Goal: Task Accomplishment & Management: Use online tool/utility

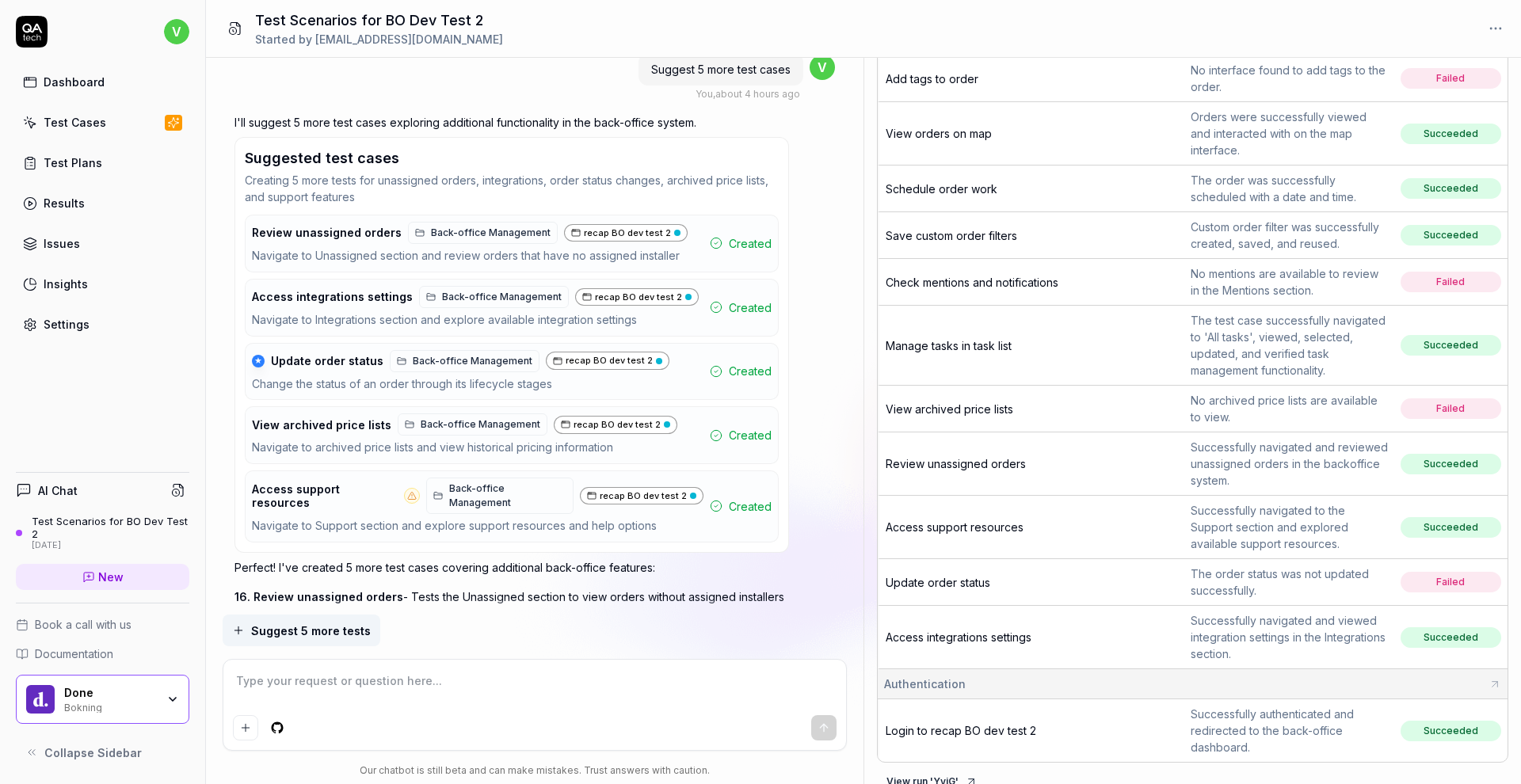
click at [949, 576] on span "Update order status" at bounding box center [937, 582] width 104 height 13
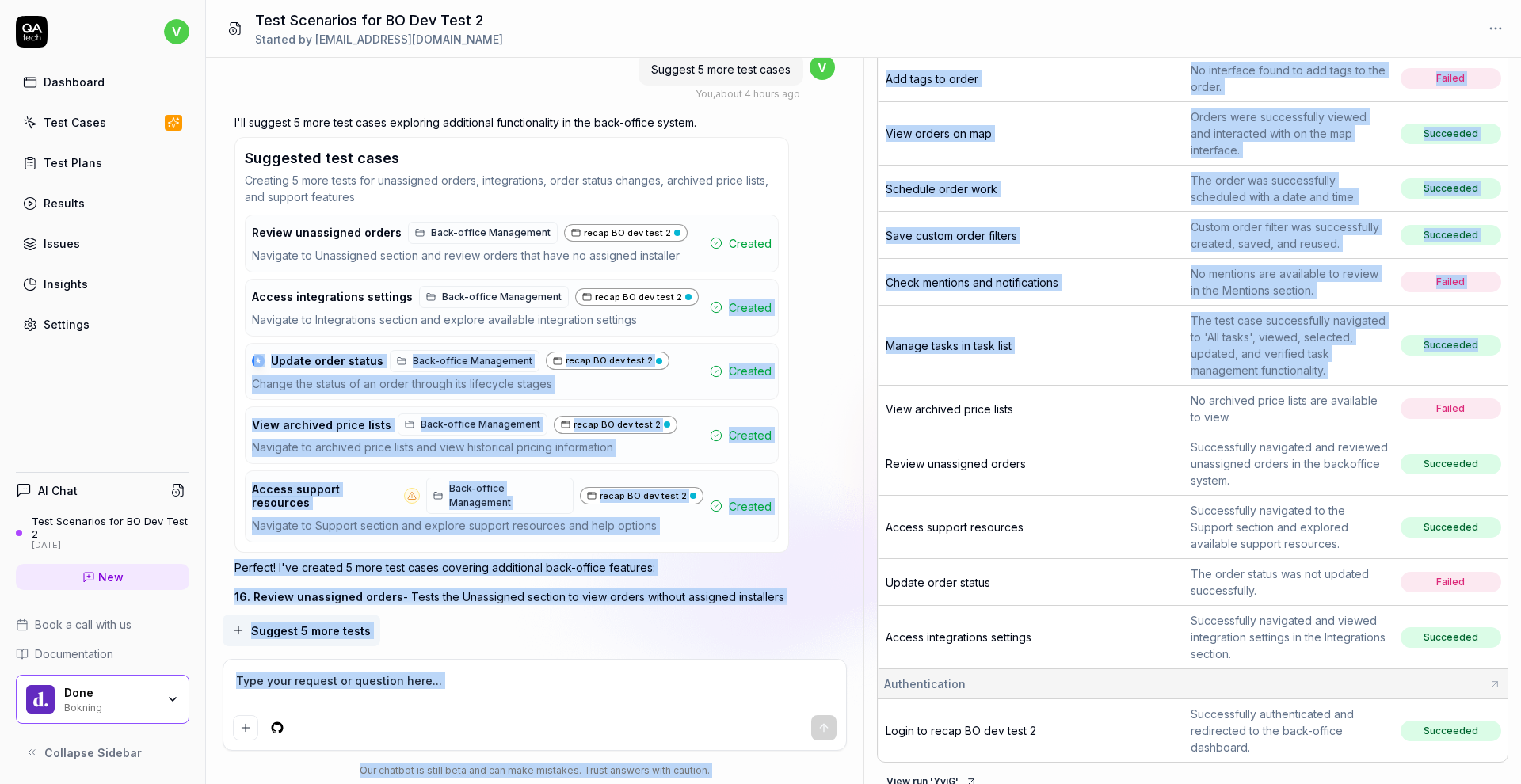
drag, startPoint x: 1113, startPoint y: 312, endPoint x: 684, endPoint y: 315, distance: 429.0
click at [684, 315] on div "Can you generate 5 different tests for my page. I want all of them to login fir…" at bounding box center [863, 421] width 1315 height 727
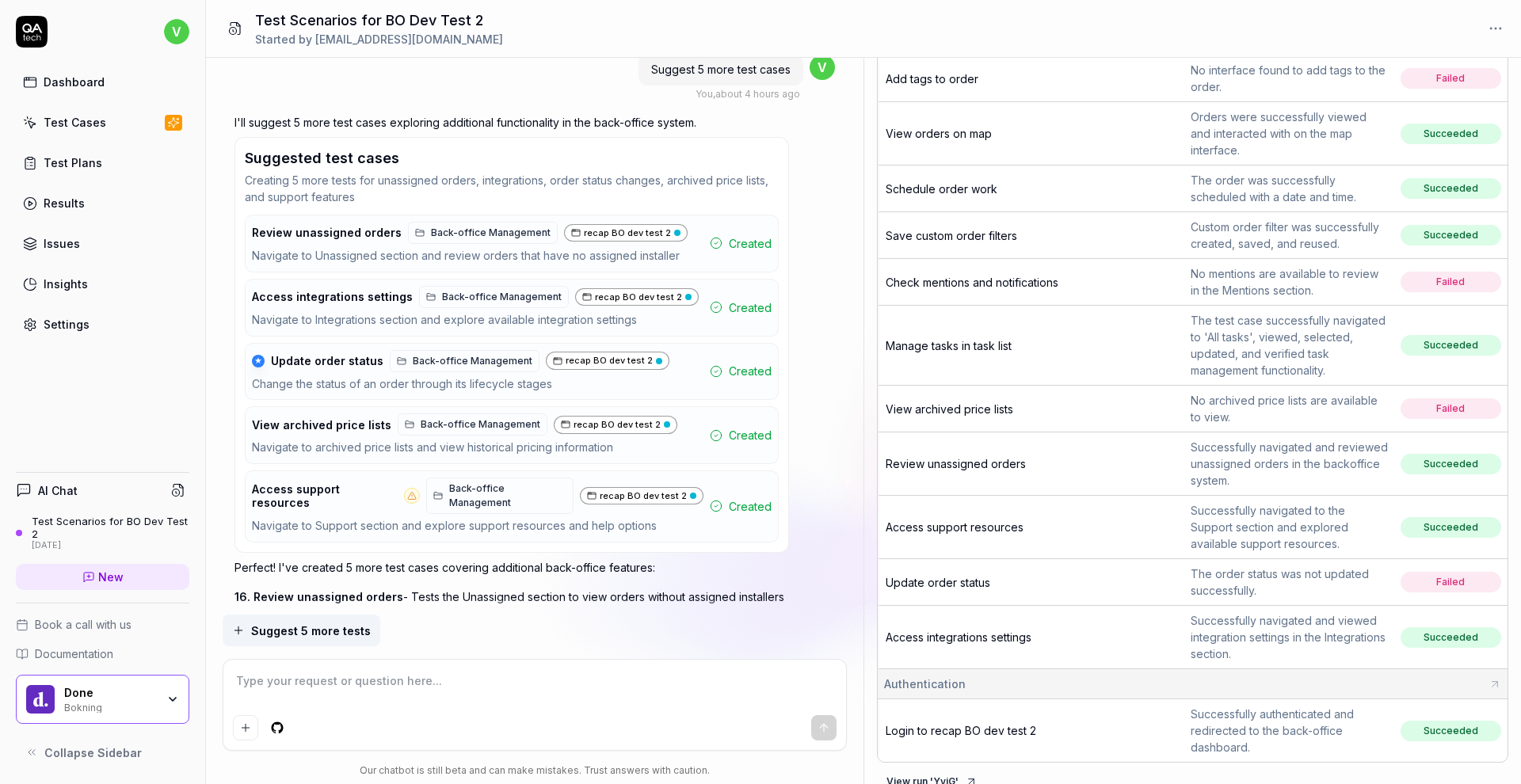
click at [422, 257] on div "Review unassigned orders Back-office Management recap BO dev test 2 Navigate to…" at bounding box center [512, 243] width 534 height 57
type textarea "*"
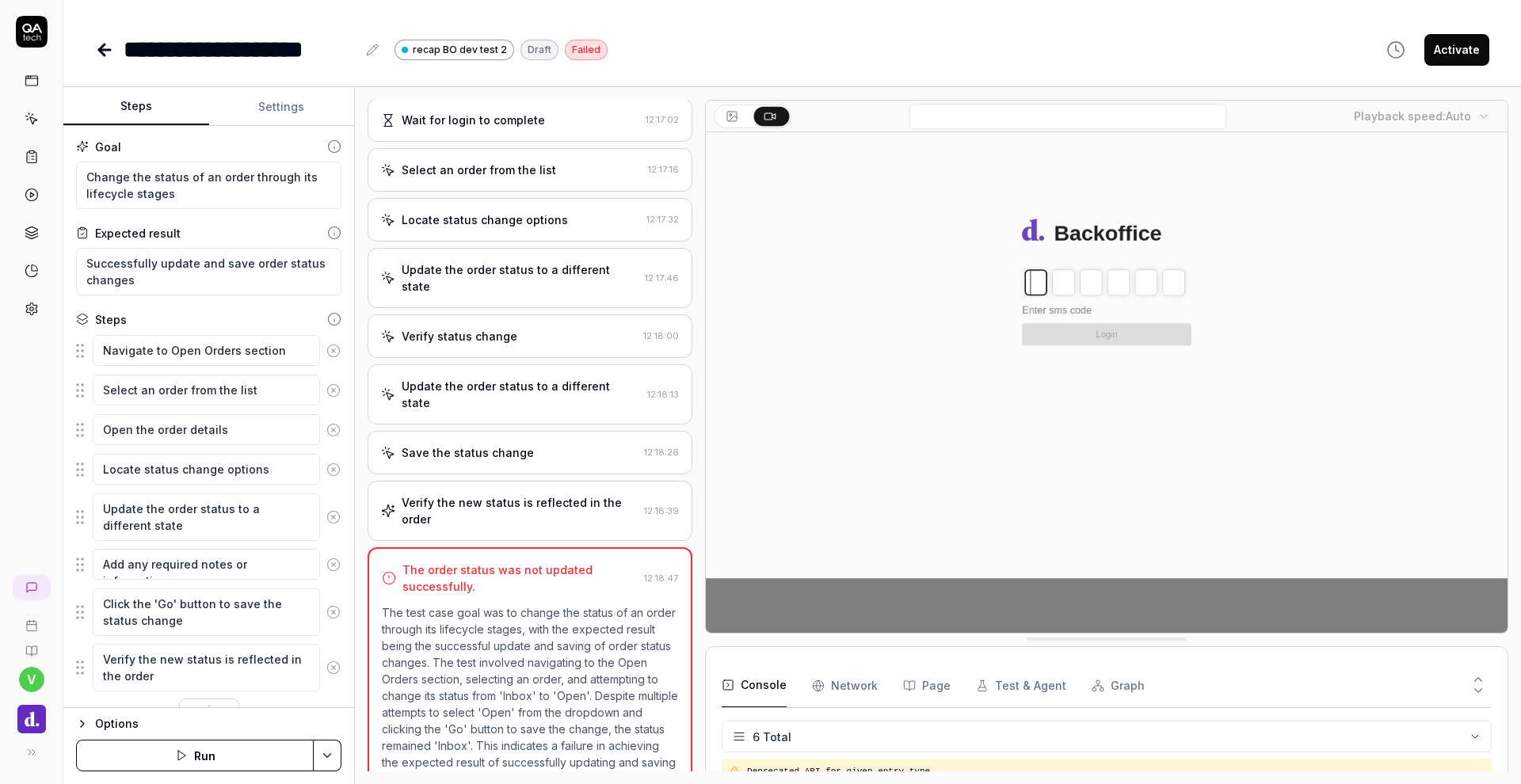
scroll to position [76, 0]
click at [471, 445] on div "Save the status change" at bounding box center [468, 452] width 132 height 16
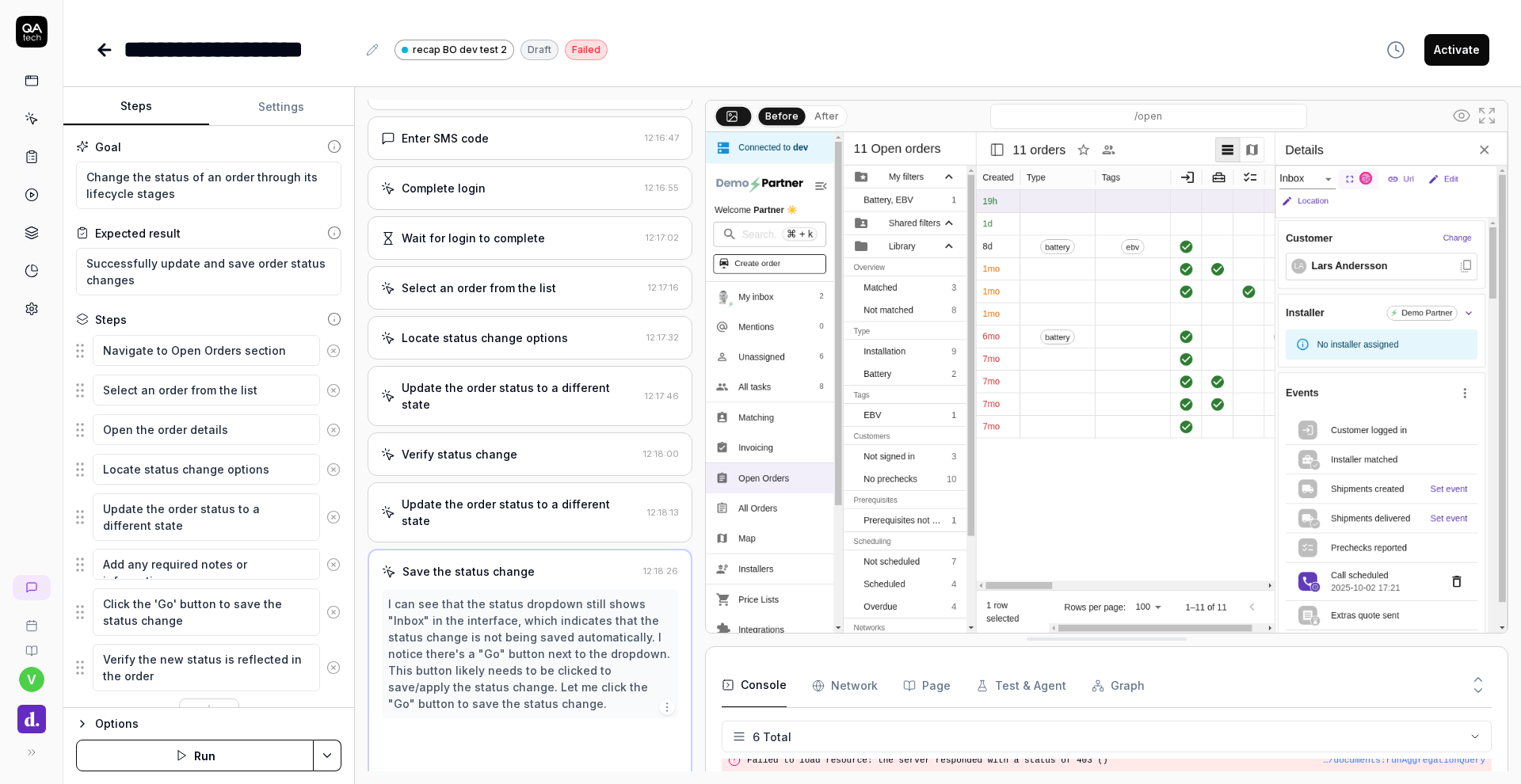
scroll to position [405, 0]
click at [813, 118] on button "After" at bounding box center [827, 117] width 37 height 17
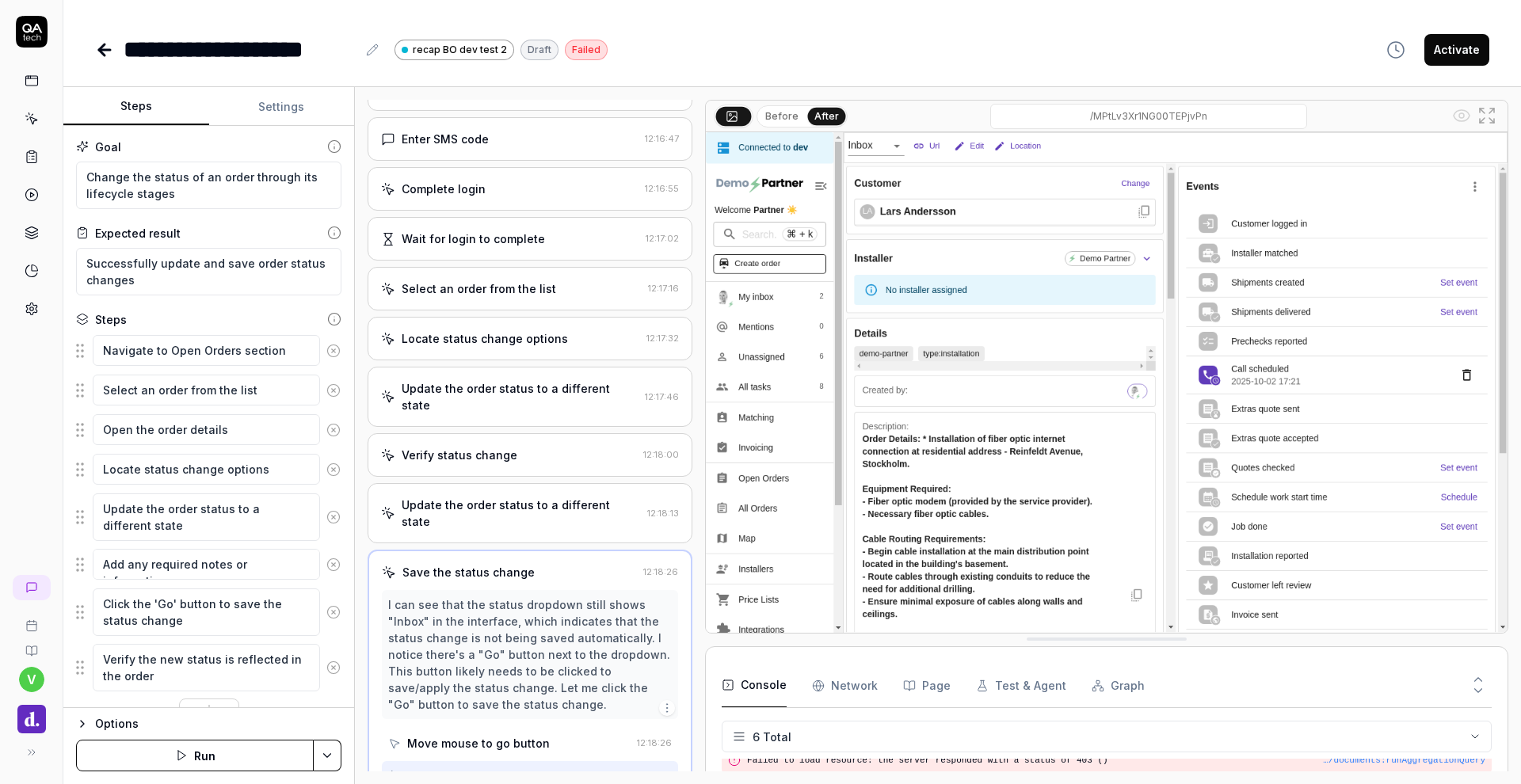
click at [787, 118] on button "Before" at bounding box center [783, 117] width 46 height 17
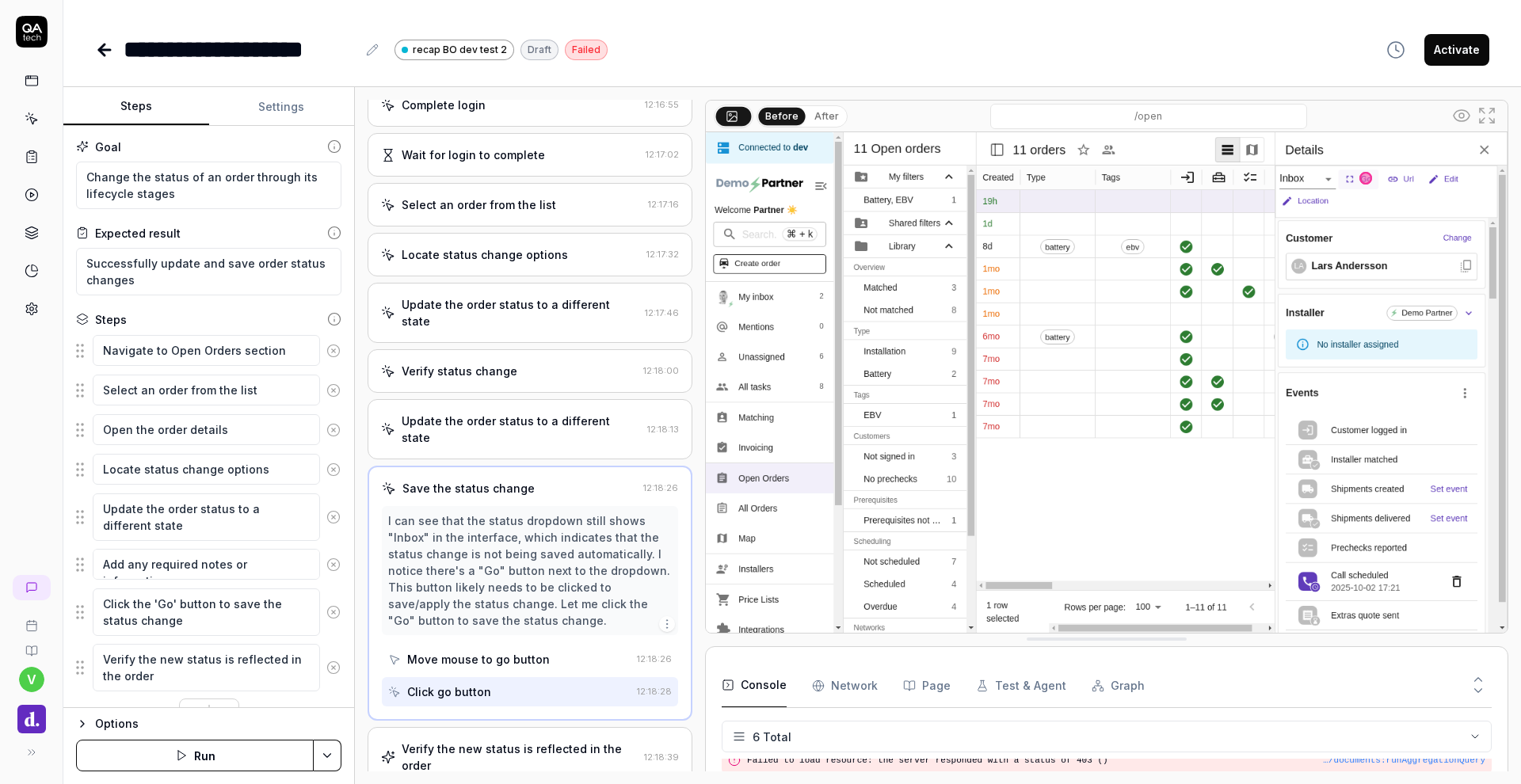
scroll to position [492, 0]
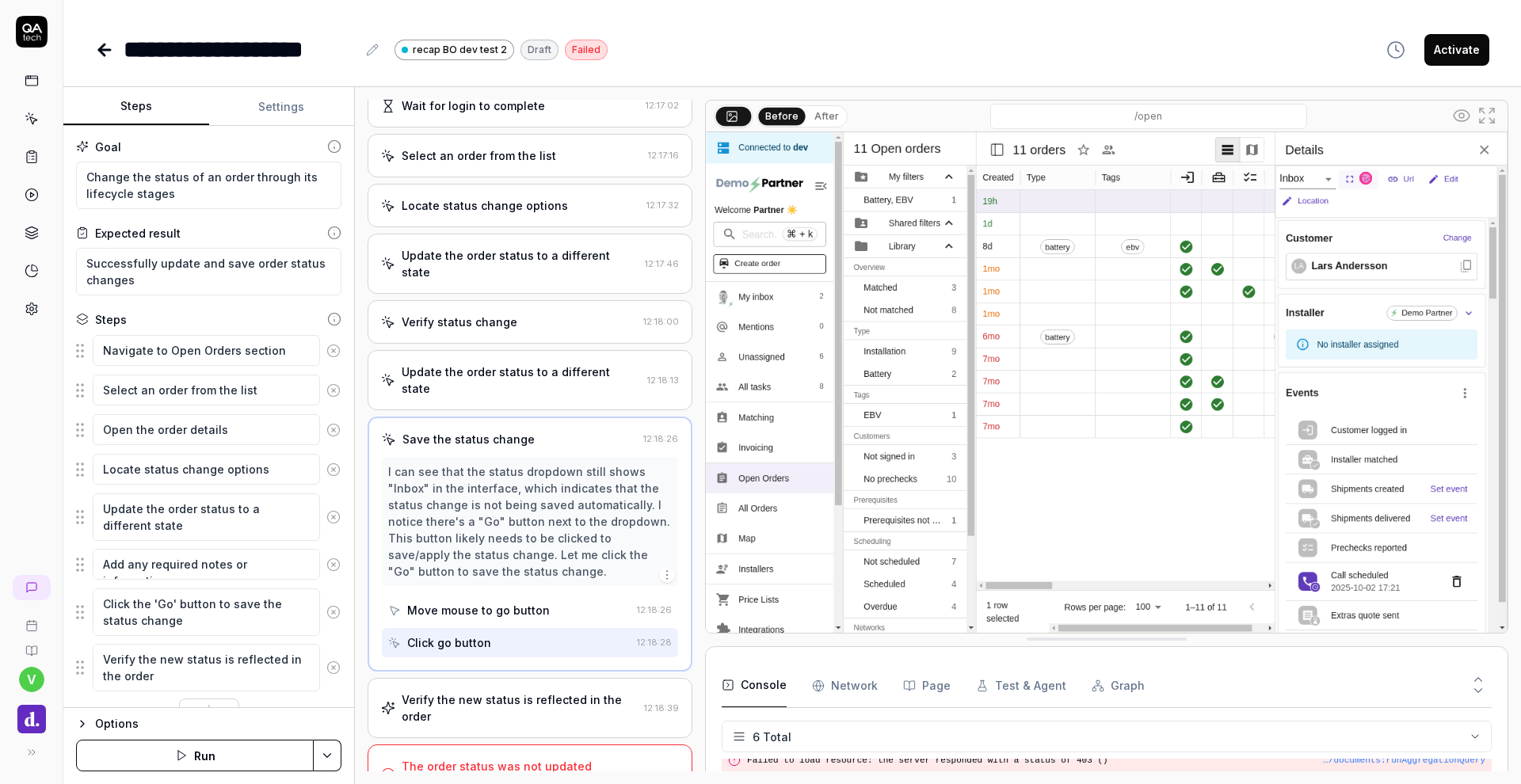
click at [548, 691] on div "Verify the new status is reflected in the order" at bounding box center [519, 708] width 236 height 33
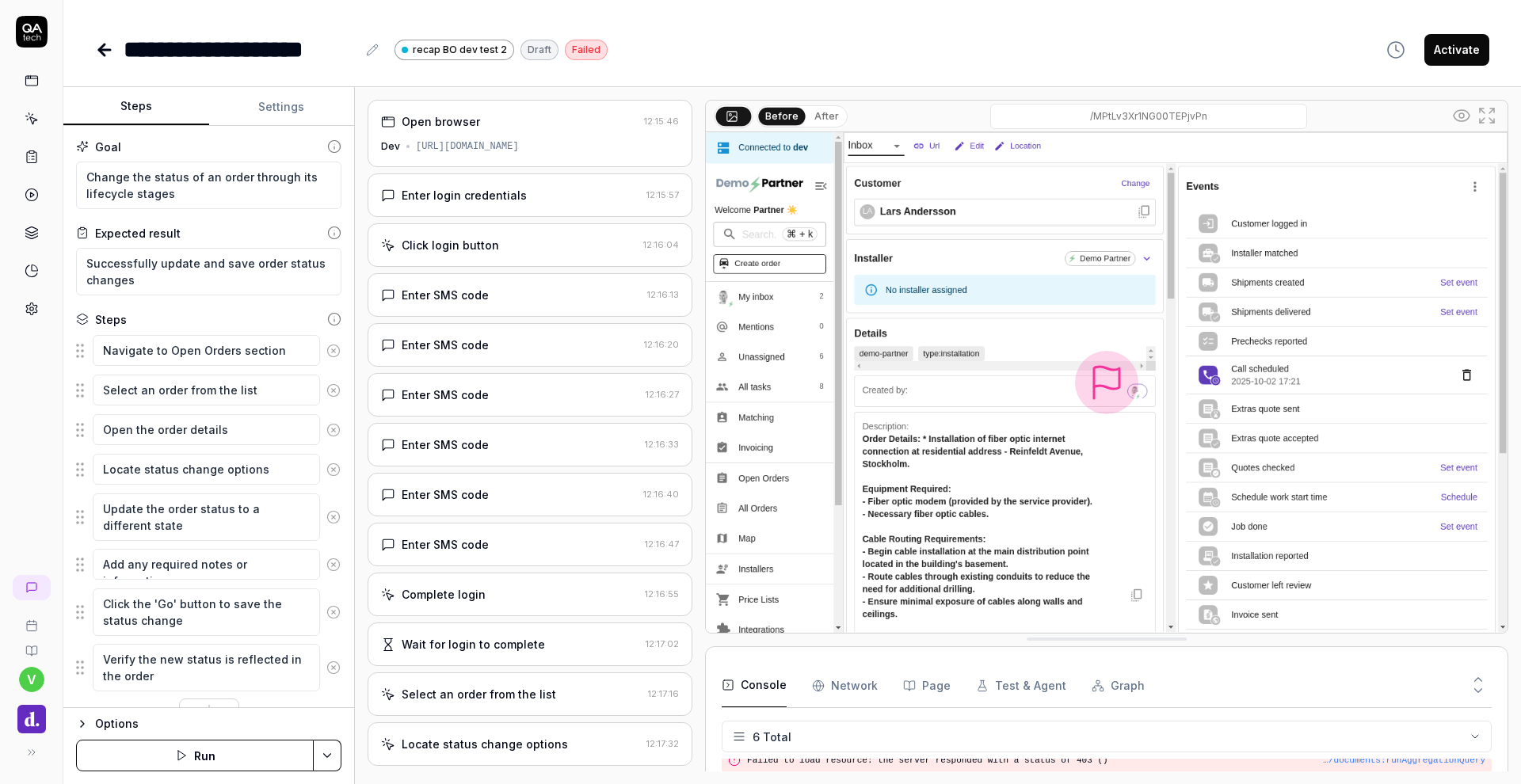
scroll to position [0, 0]
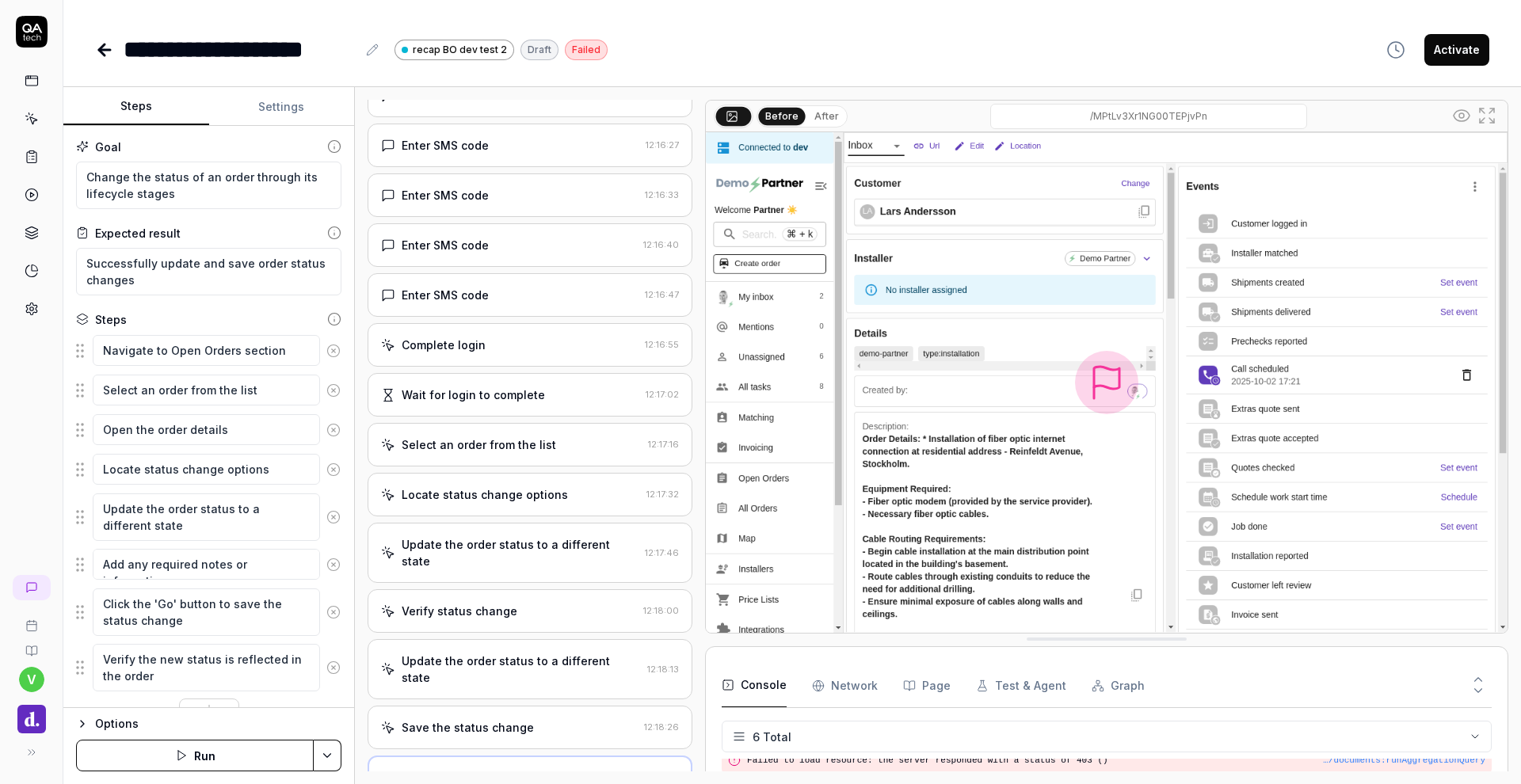
click at [552, 447] on div "Select an order from the list" at bounding box center [511, 444] width 261 height 16
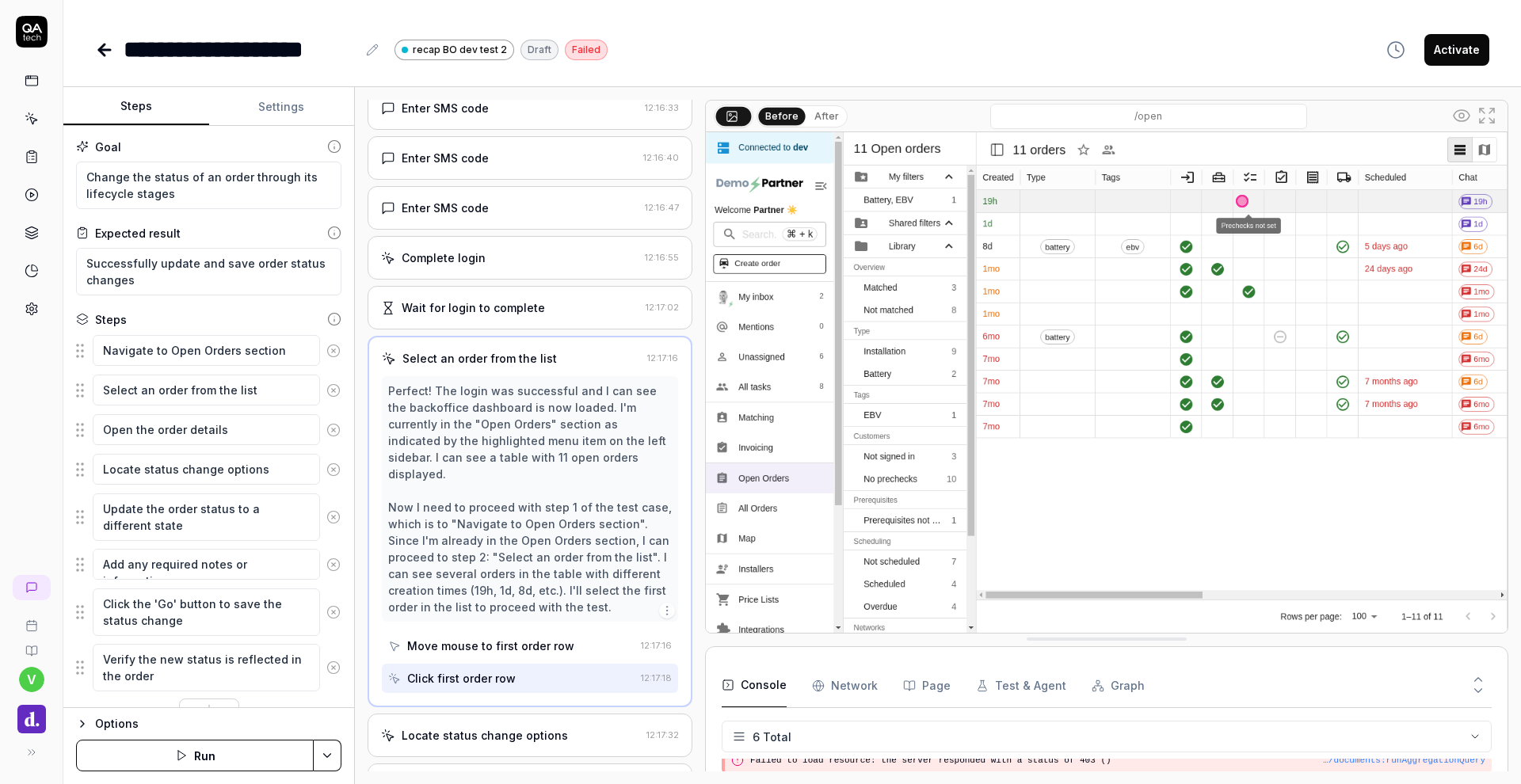
scroll to position [338, 0]
click at [823, 122] on button "After" at bounding box center [827, 117] width 37 height 17
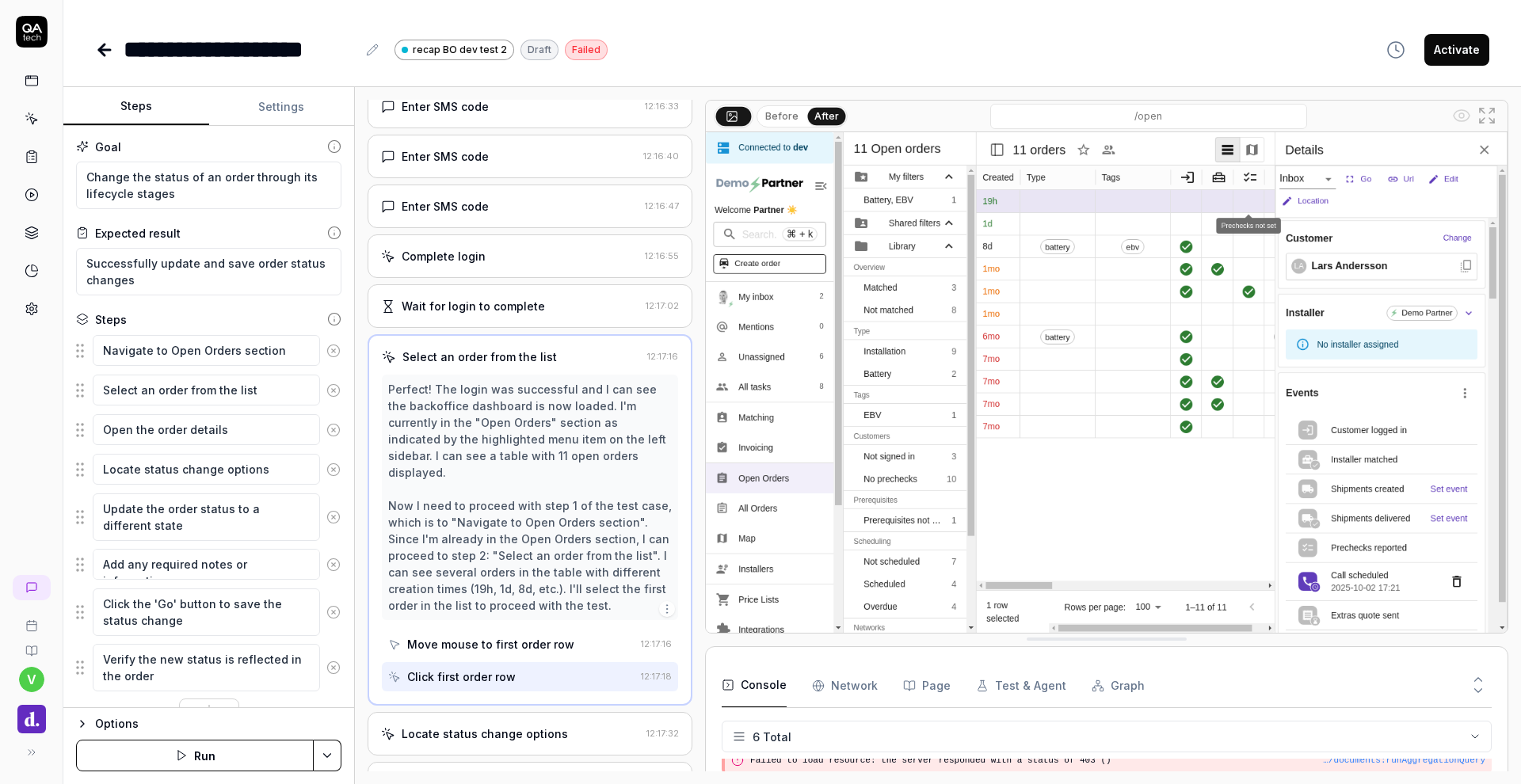
click at [782, 117] on button "Before" at bounding box center [783, 117] width 46 height 17
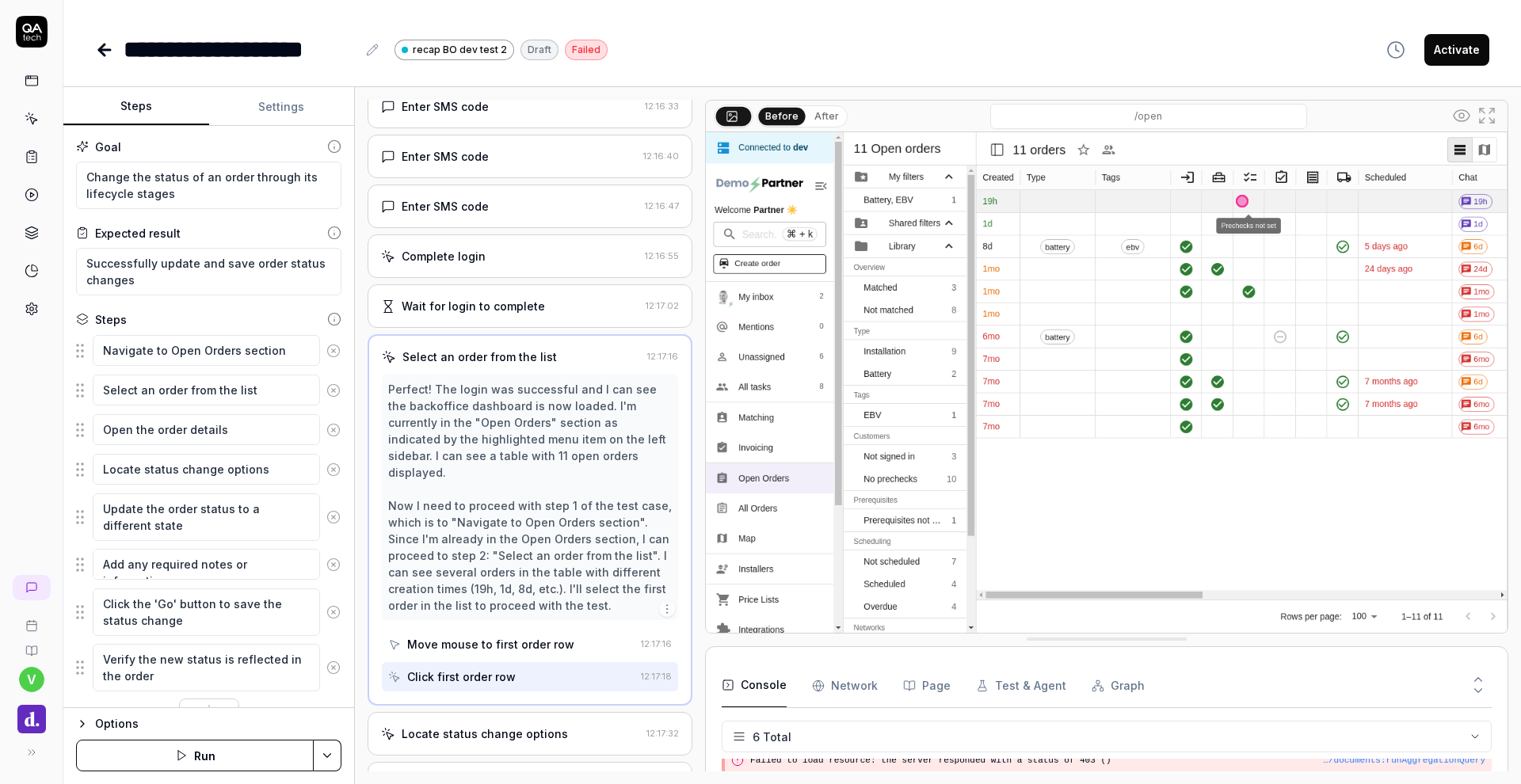
click at [837, 118] on button "After" at bounding box center [827, 117] width 37 height 17
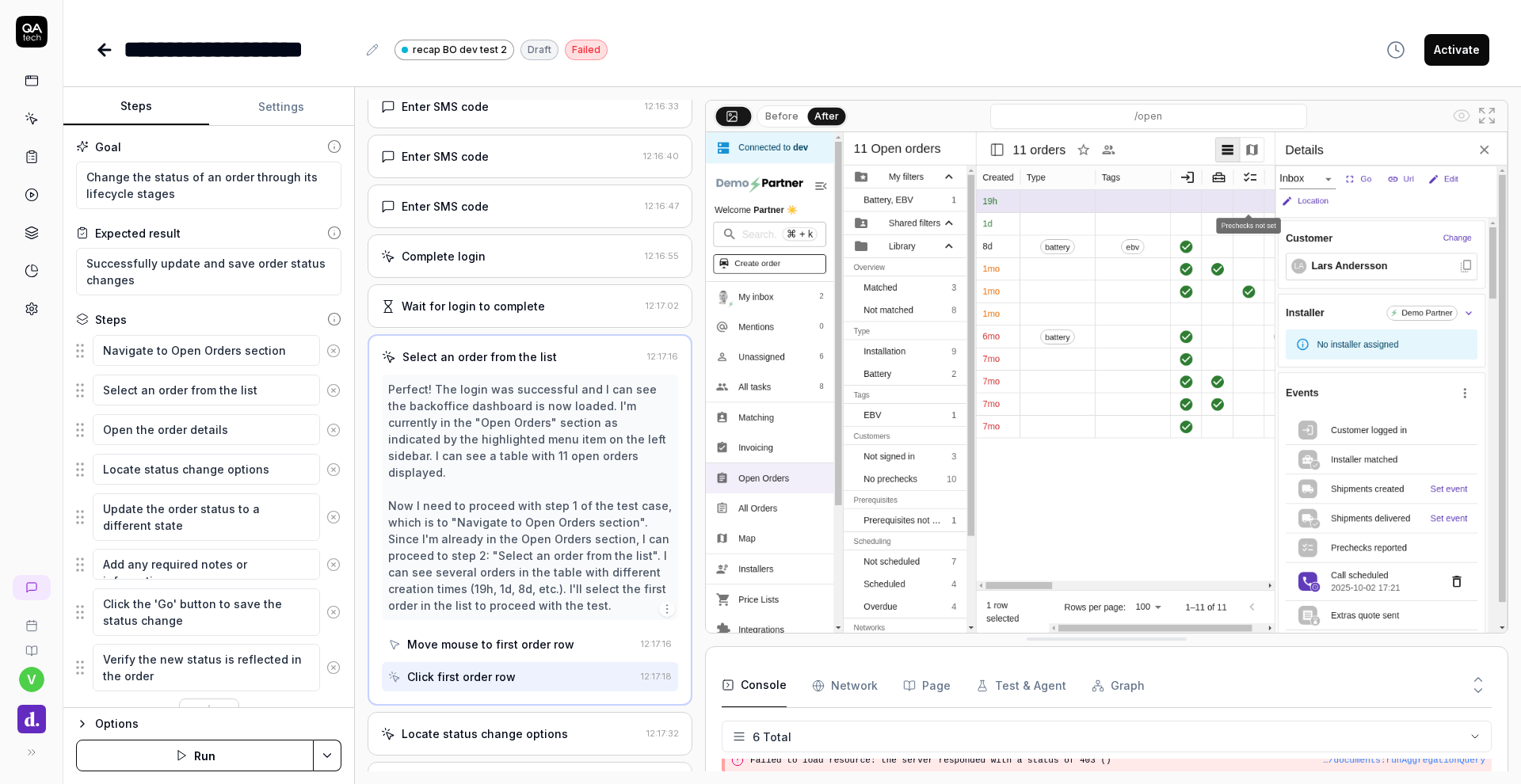
click at [781, 121] on button "Before" at bounding box center [783, 117] width 46 height 17
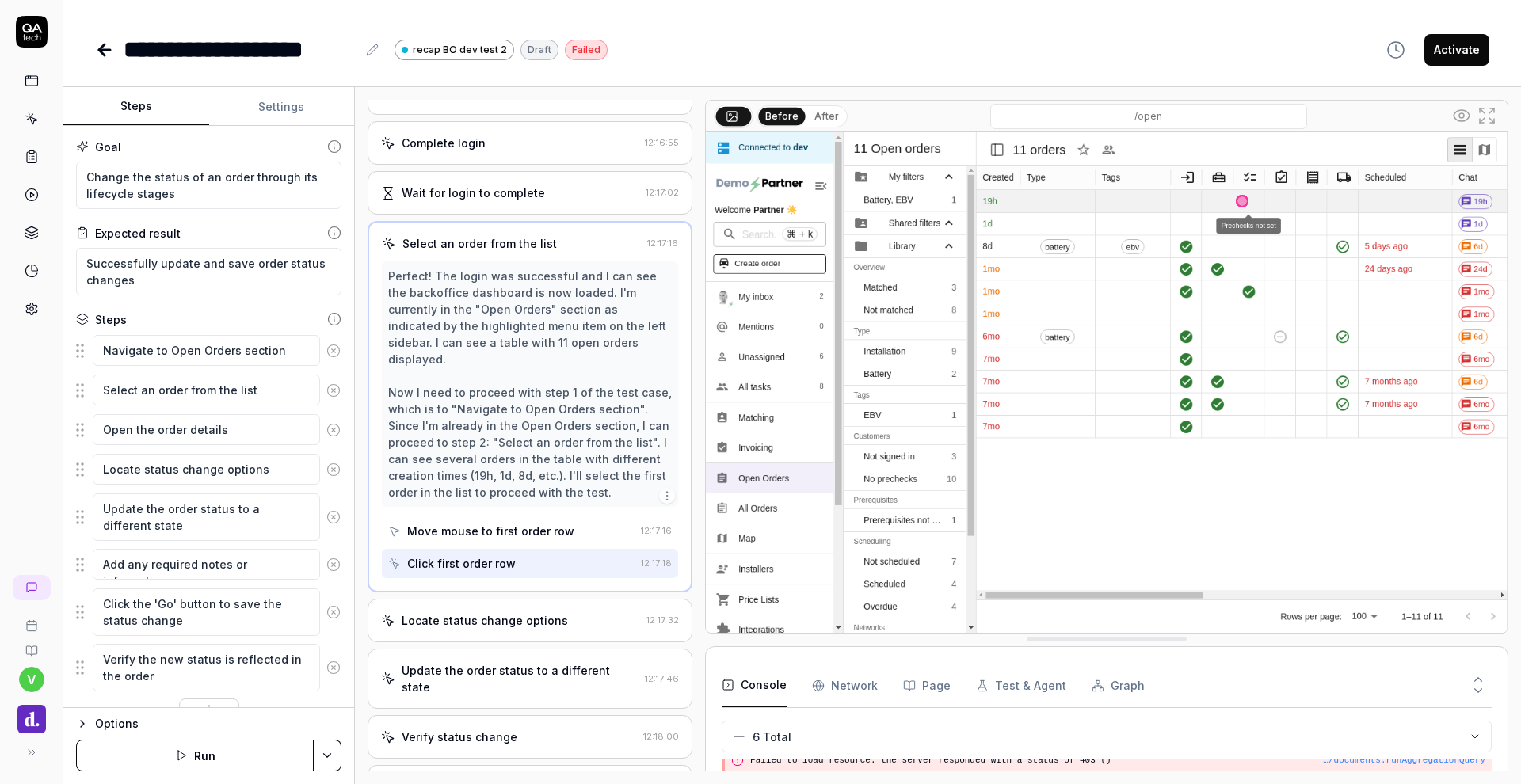
click at [547, 612] on div "Locate status change options" at bounding box center [485, 620] width 166 height 16
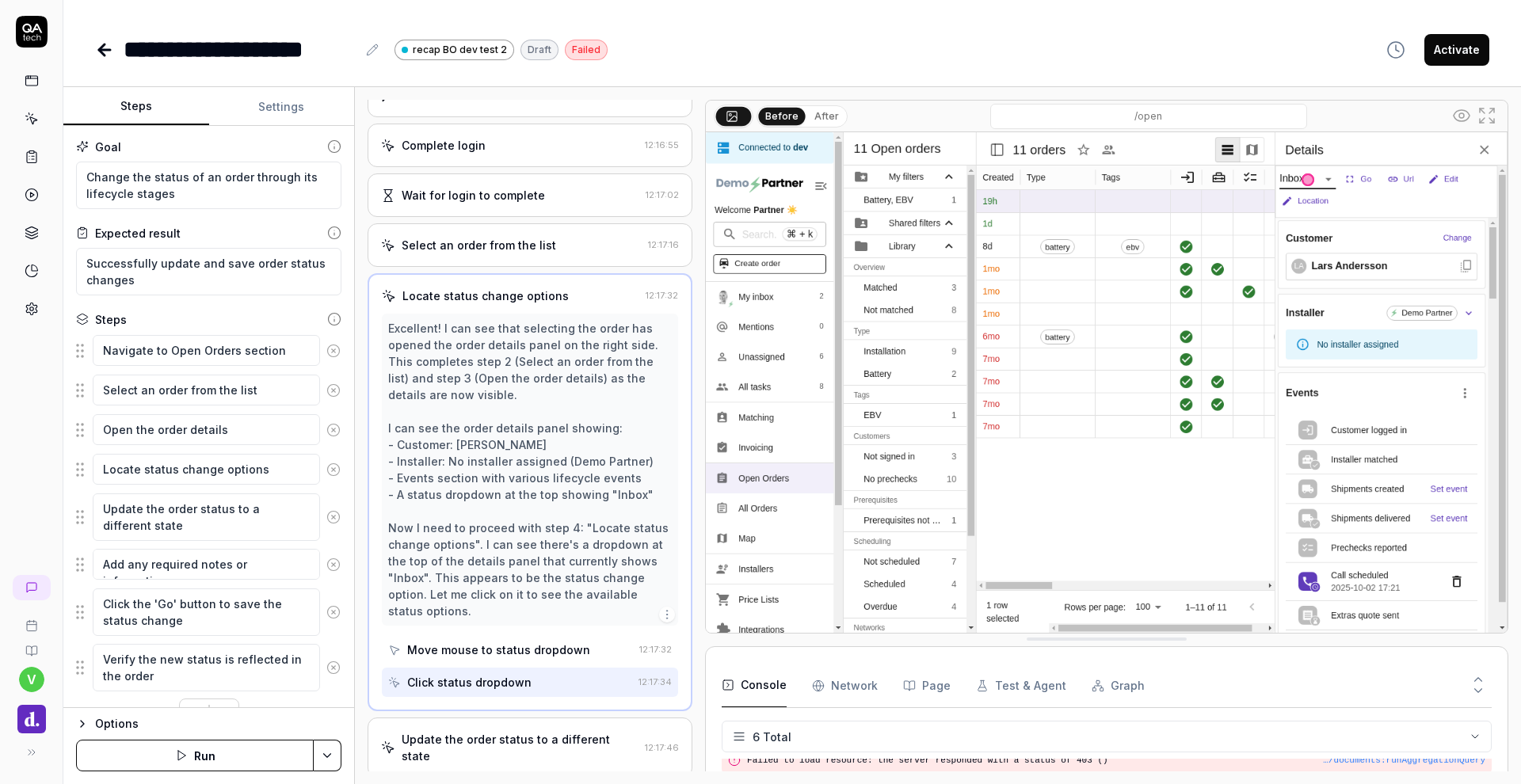
scroll to position [450, 0]
type textarea "*"
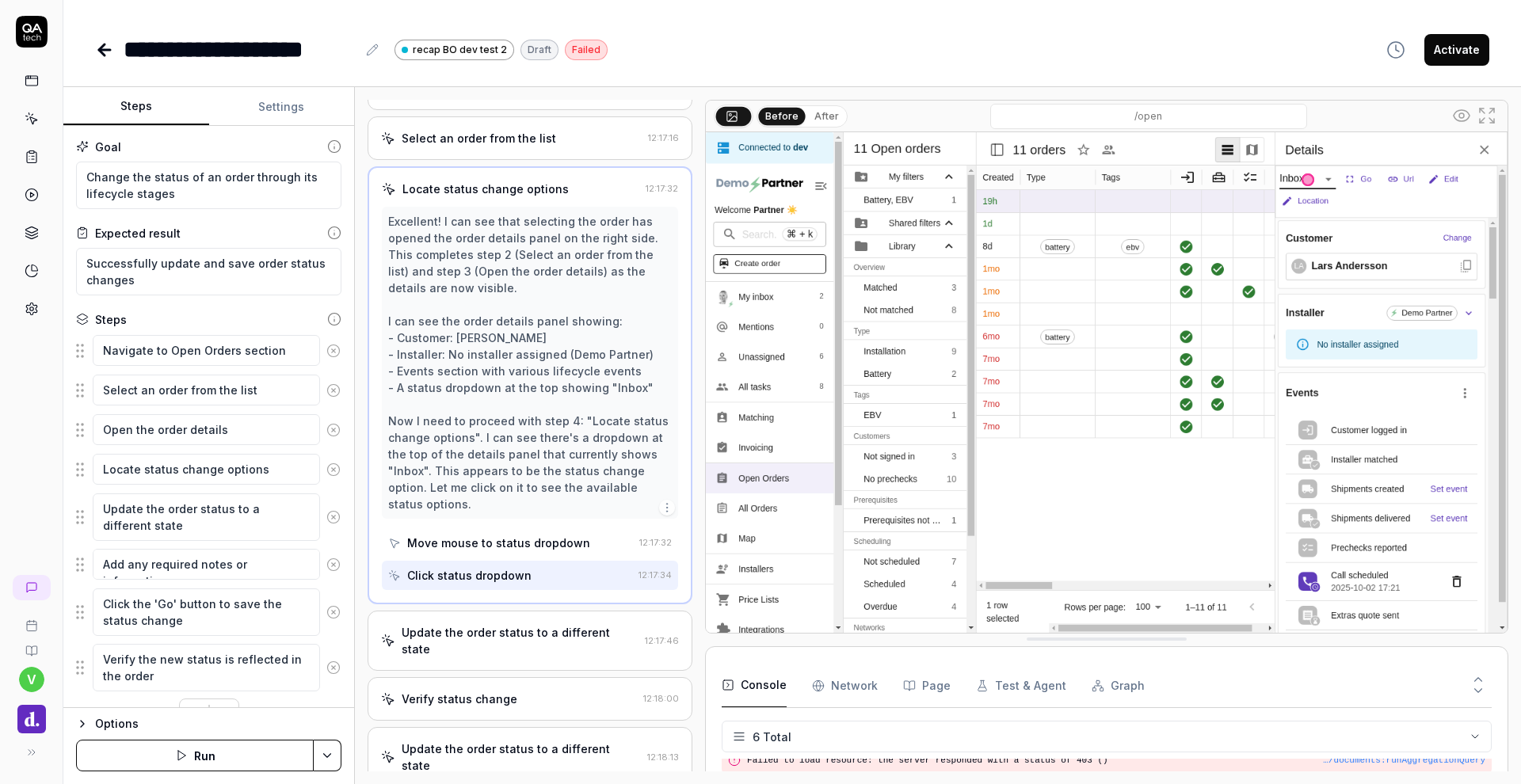
scroll to position [558, 0]
click at [578, 621] on div "Update the order status to a different state 12:17:46" at bounding box center [530, 638] width 325 height 60
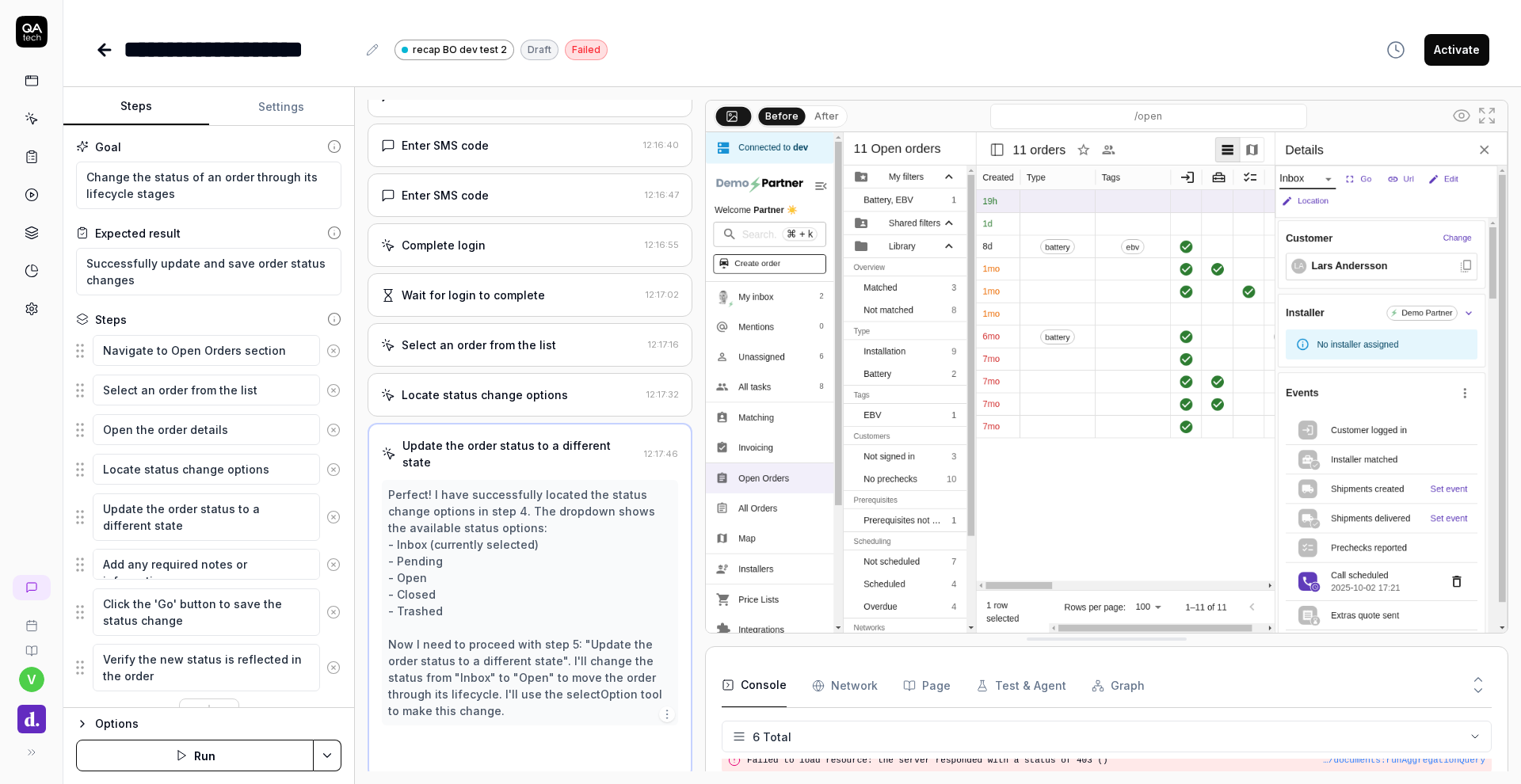
scroll to position [339, 0]
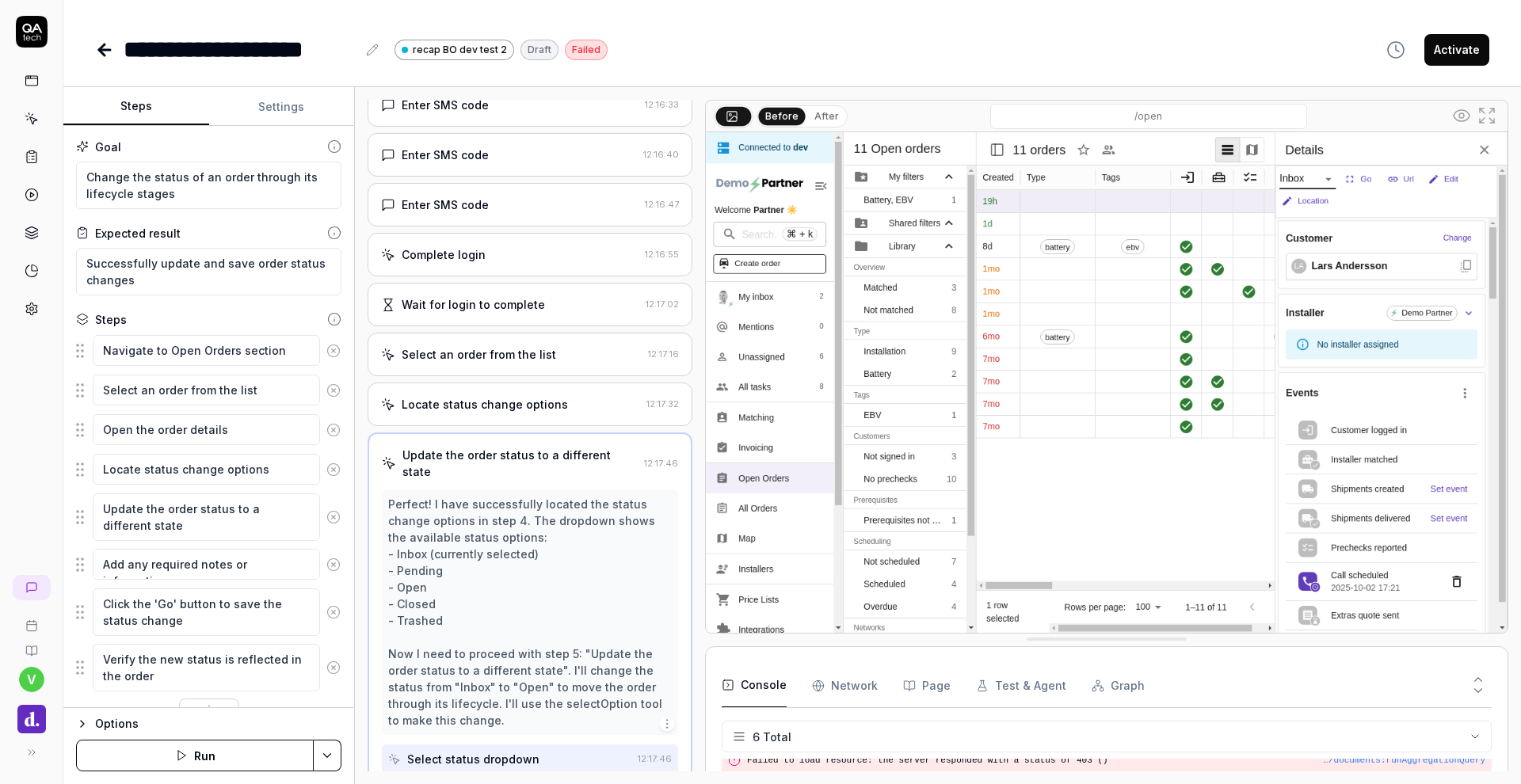
click at [822, 117] on button "After" at bounding box center [827, 117] width 37 height 17
click at [781, 118] on button "Before" at bounding box center [783, 117] width 46 height 17
click at [825, 119] on button "After" at bounding box center [827, 117] width 37 height 17
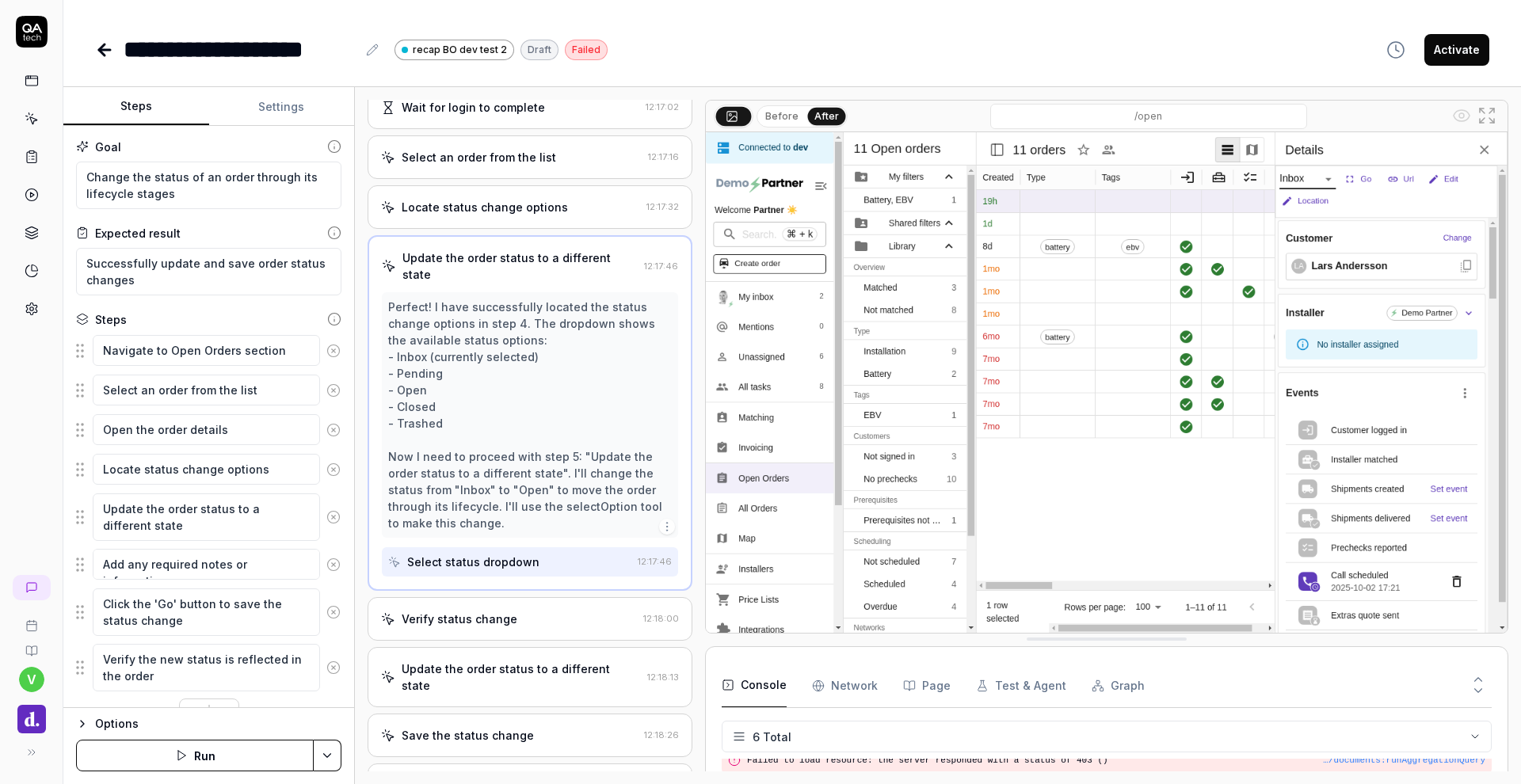
scroll to position [540, 0]
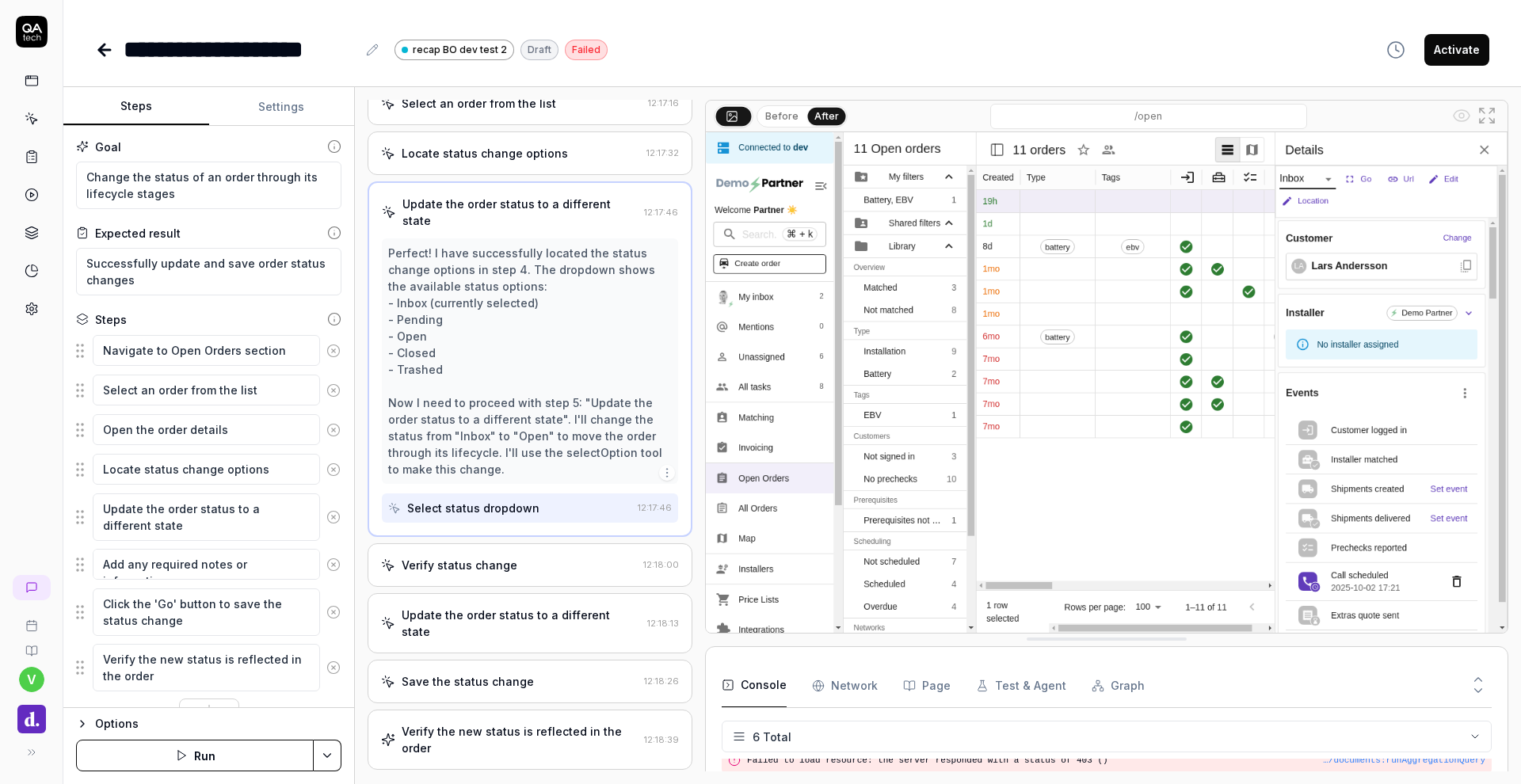
click at [547, 556] on div "Verify status change" at bounding box center [509, 564] width 256 height 16
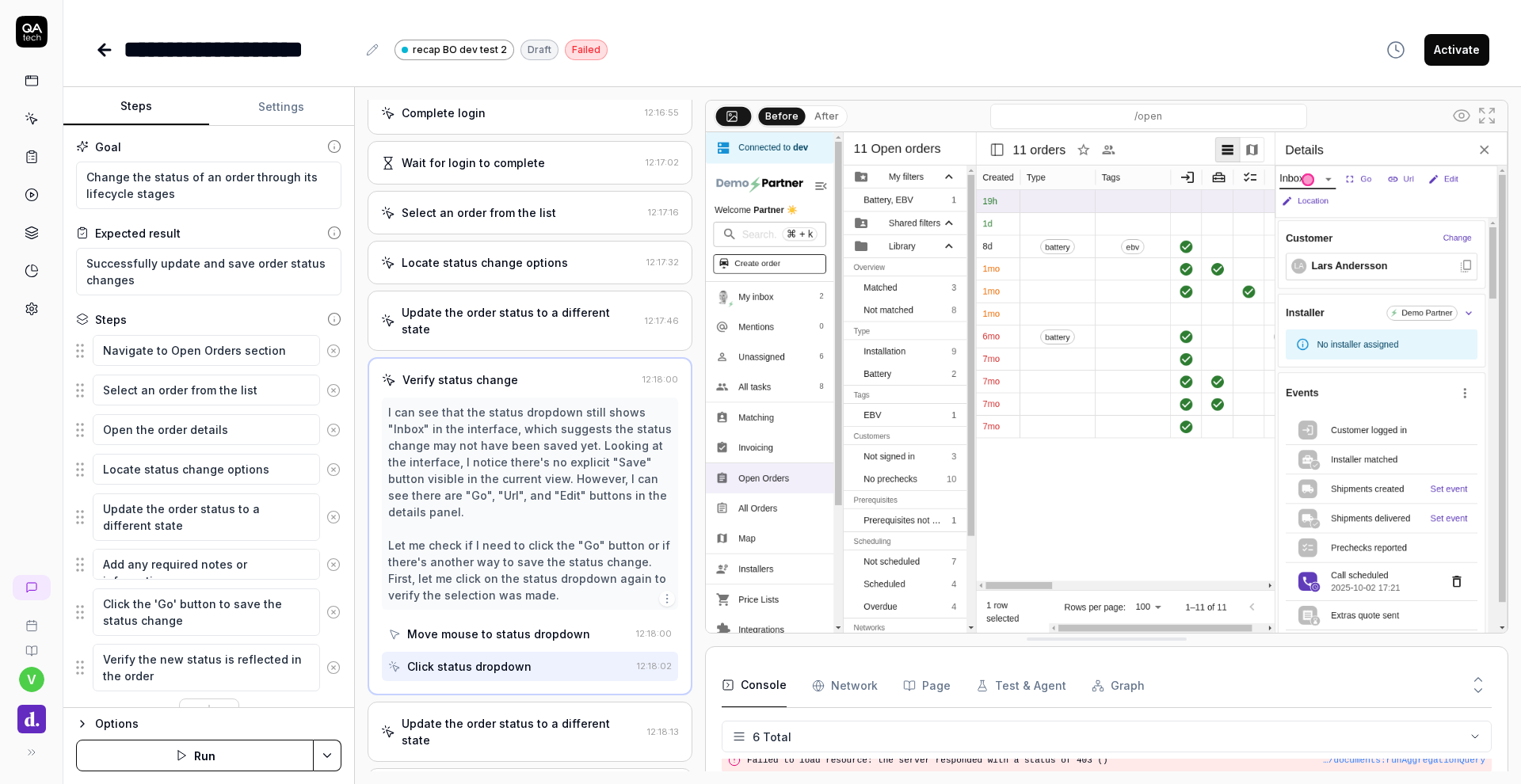
scroll to position [482, 0]
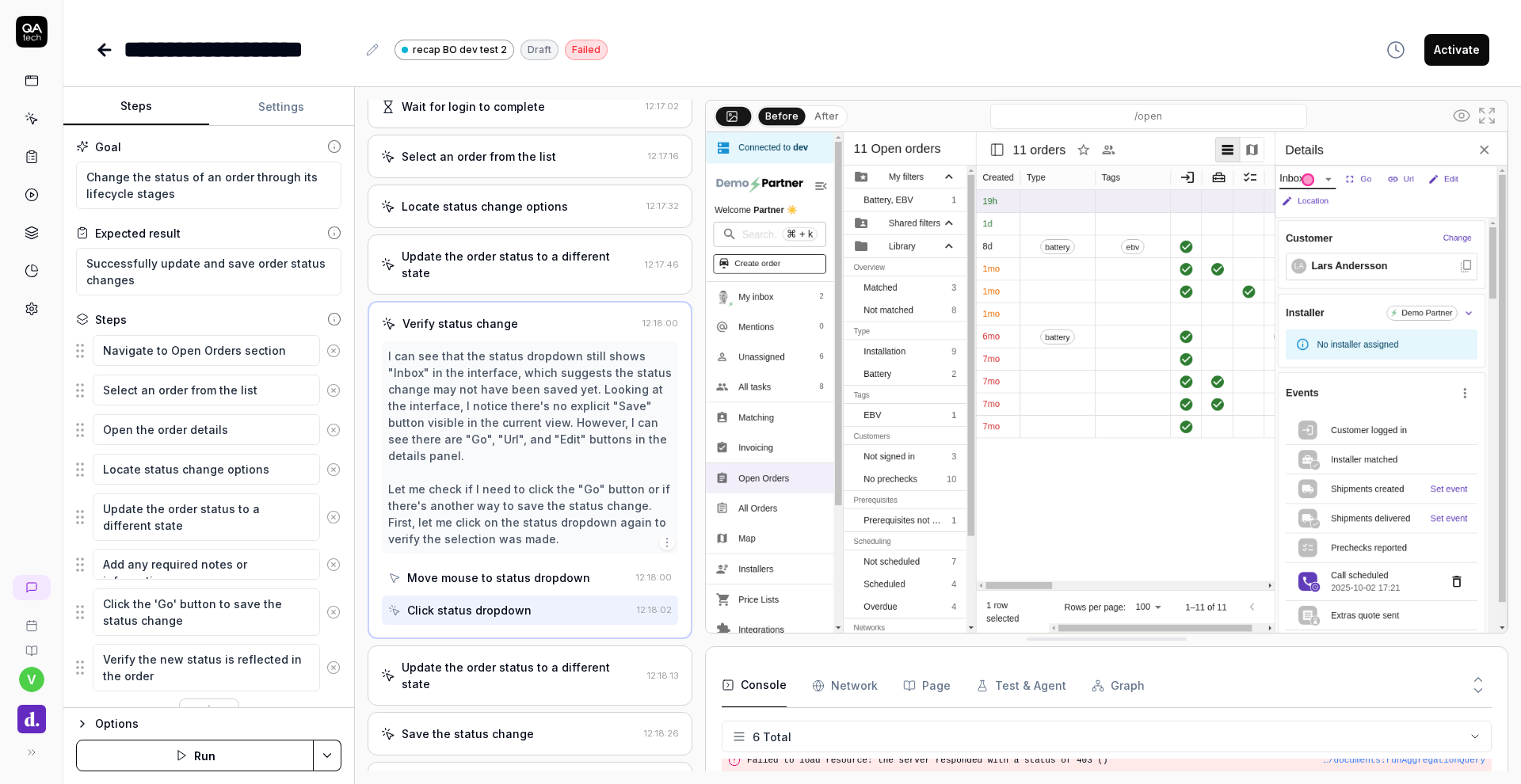
click at [531, 659] on div "Update the order status to a different state" at bounding box center [521, 675] width 239 height 33
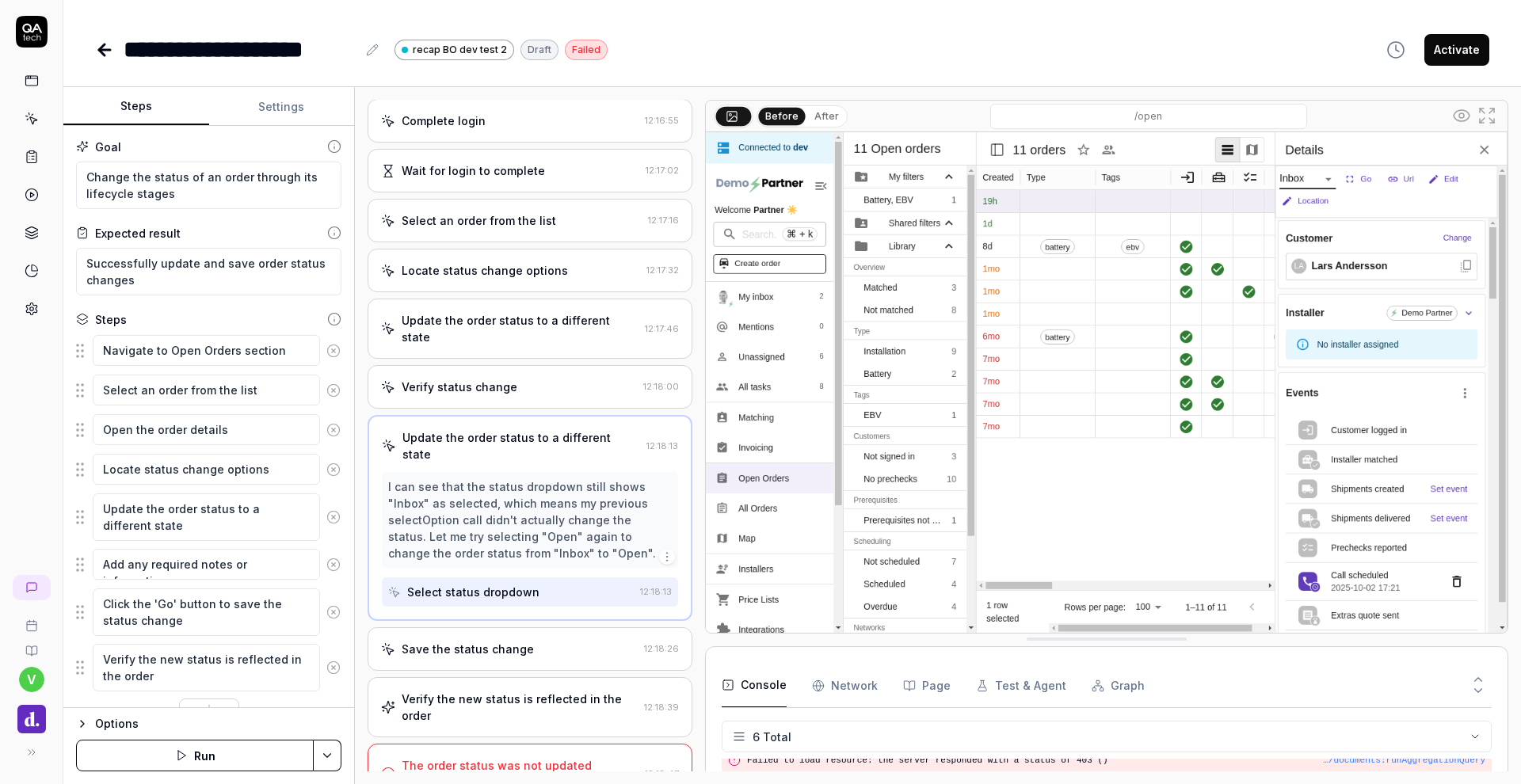
scroll to position [473, 0]
